Goal: Check status: Check status

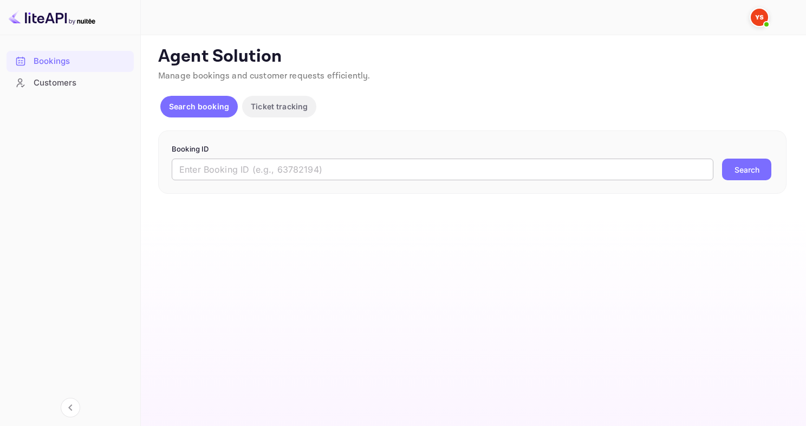
click at [272, 176] on input "text" at bounding box center [443, 170] width 542 height 22
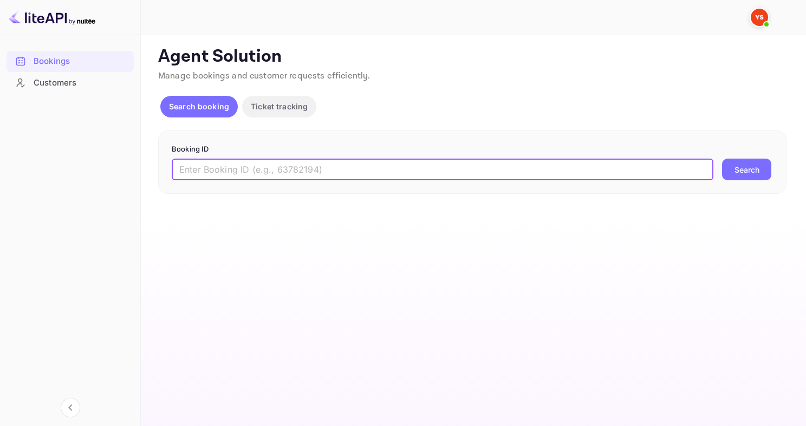
paste input "9709569"
type input "9709569"
click at [722, 159] on button "Search" at bounding box center [746, 170] width 49 height 22
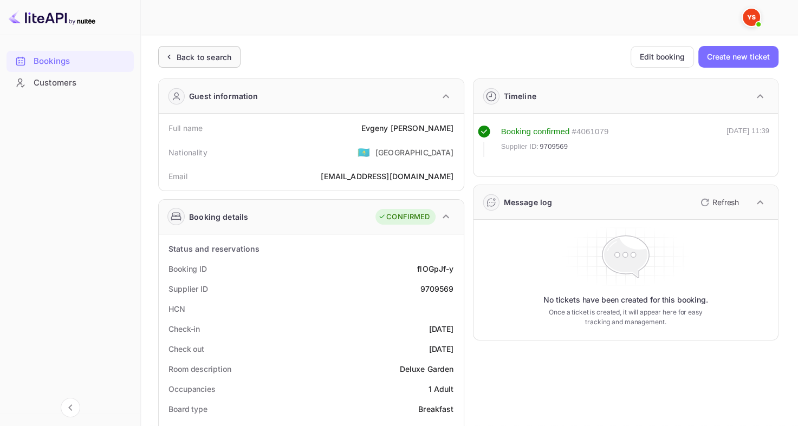
click at [192, 63] on div "Back to search" at bounding box center [199, 57] width 82 height 22
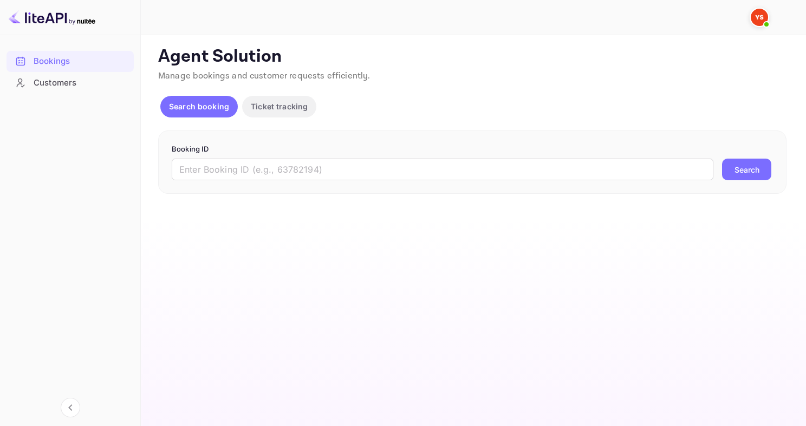
click at [184, 155] on form "Booking ID ​ Search" at bounding box center [472, 162] width 601 height 37
click at [173, 175] on input "text" at bounding box center [443, 170] width 542 height 22
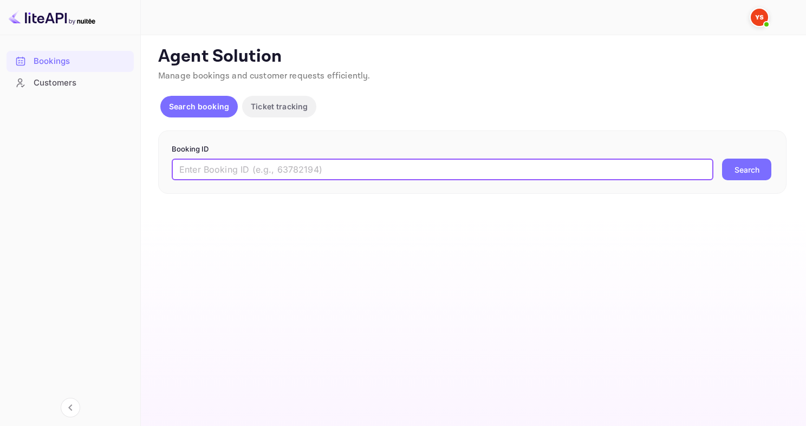
paste input "9683587"
type input "9683587"
click at [722, 159] on button "Search" at bounding box center [746, 170] width 49 height 22
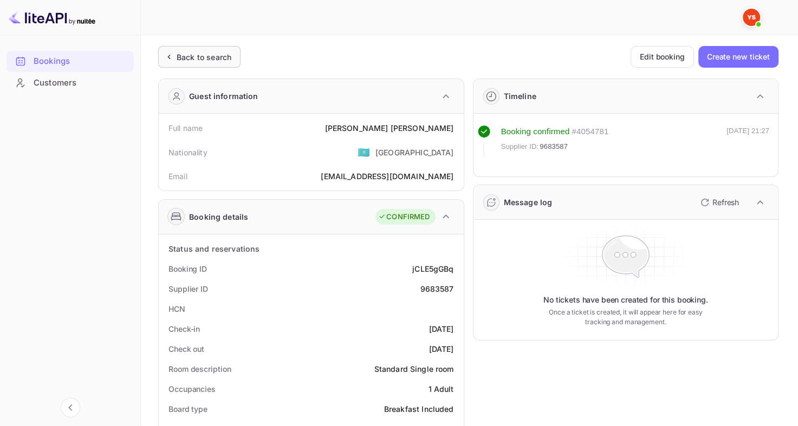
click at [201, 54] on div "Back to search" at bounding box center [204, 56] width 55 height 11
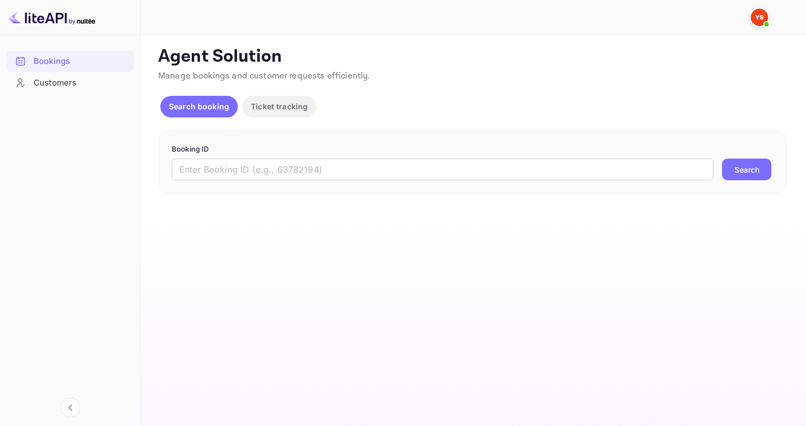
drag, startPoint x: 197, startPoint y: 176, endPoint x: 193, endPoint y: 152, distance: 24.8
click at [197, 176] on input "text" at bounding box center [443, 170] width 542 height 22
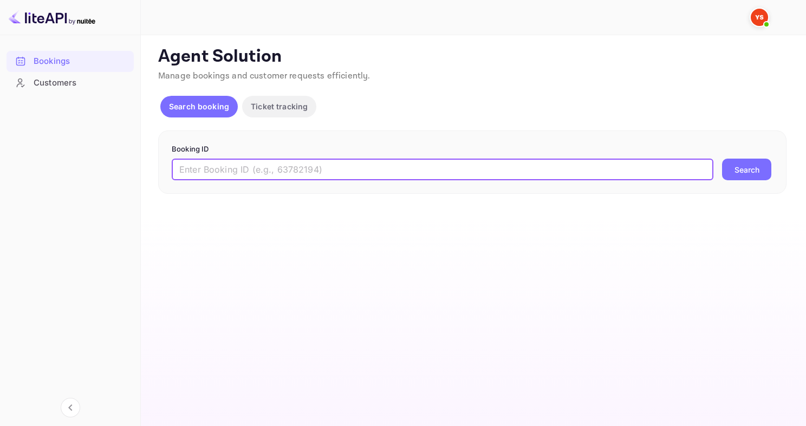
paste input "9719690"
type input "9719690"
click at [722, 159] on button "Search" at bounding box center [746, 170] width 49 height 22
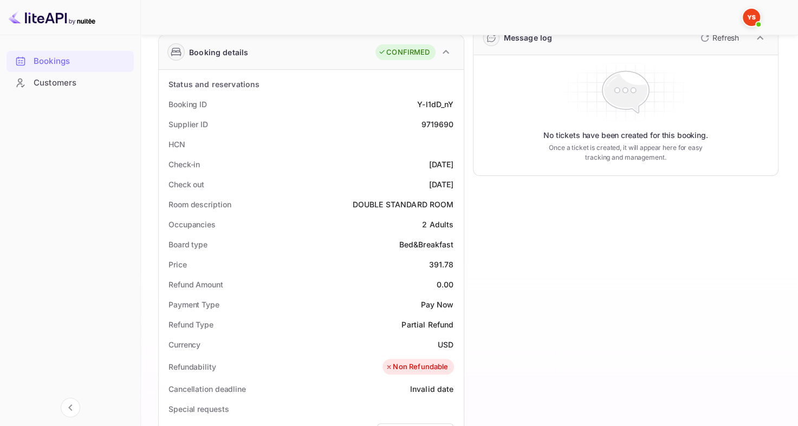
scroll to position [54, 0]
